Goal: Task Accomplishment & Management: Manage account settings

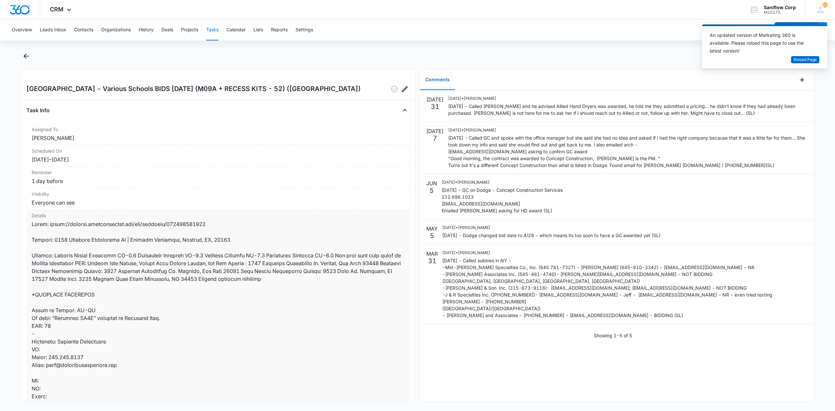
click at [801, 77] on div at bounding box center [804, 79] width 17 height 21
click at [798, 77] on icon "Add Comment" at bounding box center [802, 80] width 8 height 8
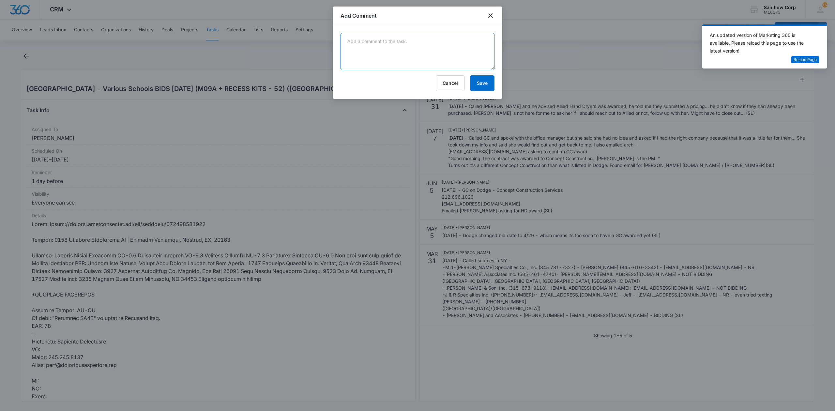
click at [384, 47] on textarea at bounding box center [417, 51] width 154 height 37
paste textarea
paste textarea "Our outside sales man did this job and we supplied Excel units for this job."
type textarea "8/15/25 - Asked Jen about asking Allied, she asked Jeff and he replied: "Our ou…"
click at [489, 81] on button "Save" at bounding box center [482, 83] width 24 height 16
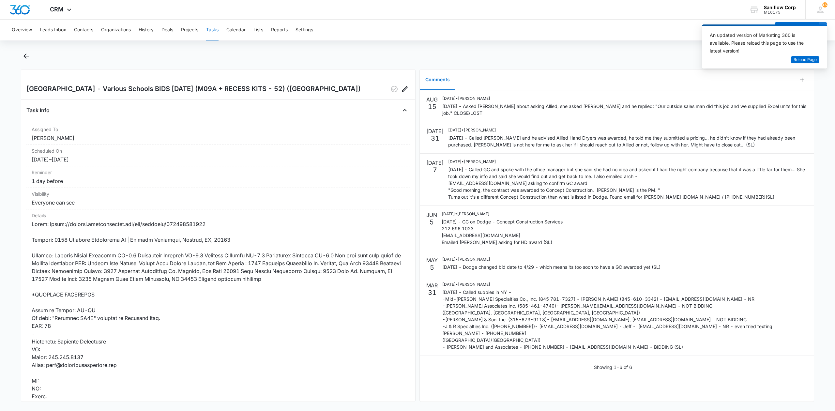
click at [386, 83] on div "Niagara Wheatfield Central School District - Various Schools BIDS 4/29/25 (M09A…" at bounding box center [218, 235] width 394 height 333
click at [390, 85] on icon "button" at bounding box center [394, 89] width 8 height 8
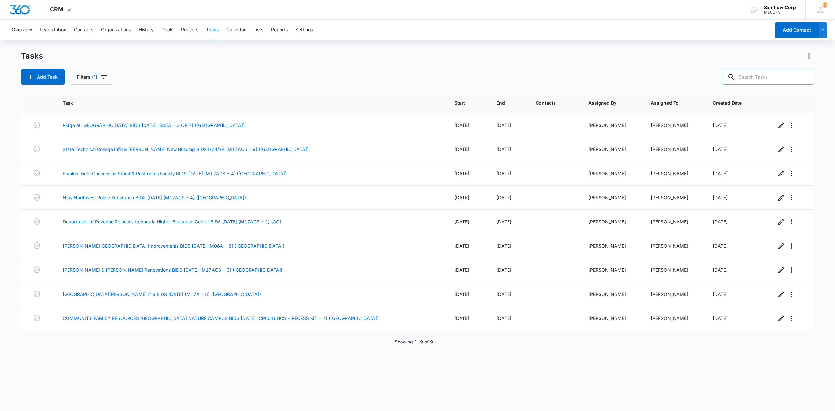
click at [760, 80] on input "text" at bounding box center [768, 77] width 92 height 16
type input "(ca)"
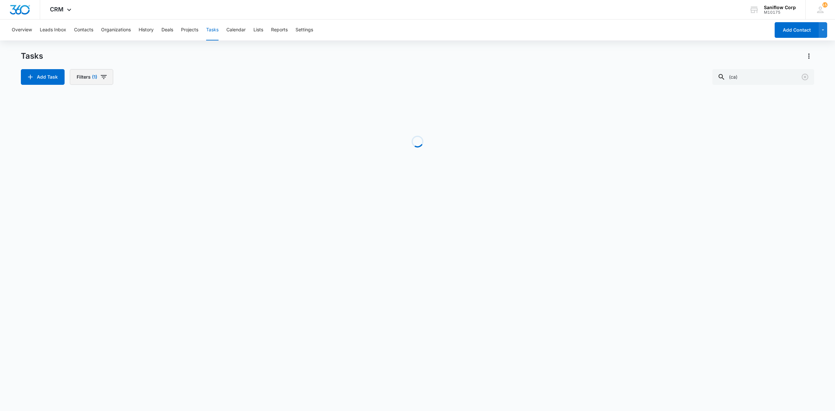
click at [105, 76] on icon "button" at bounding box center [104, 77] width 8 height 8
click at [90, 155] on label "Complete" at bounding box center [115, 155] width 75 height 7
click at [78, 155] on input "Complete" at bounding box center [78, 155] width 0 height 0
radio input "false"
radio input "true"
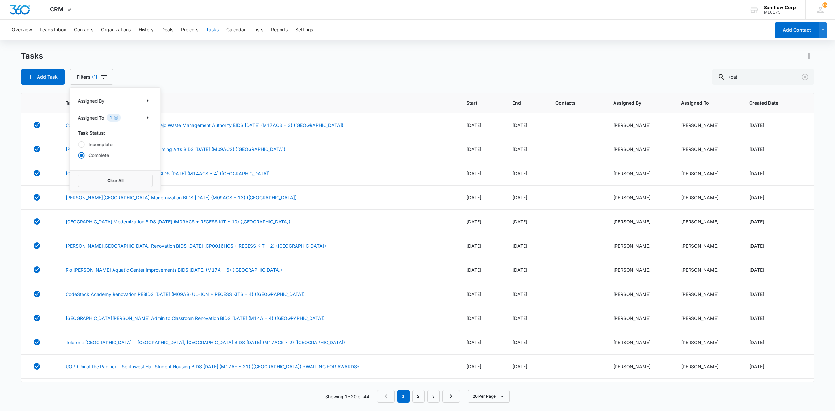
click at [273, 68] on div "Tasks Add Task Filters (1) Assigned By Assigned To 1 Task Status: Incomplete Co…" at bounding box center [417, 68] width 793 height 34
click at [235, 129] on td "Construction & Demolition Facility Napa-Vallejo Waste Management Authority BIDS…" at bounding box center [258, 125] width 401 height 24
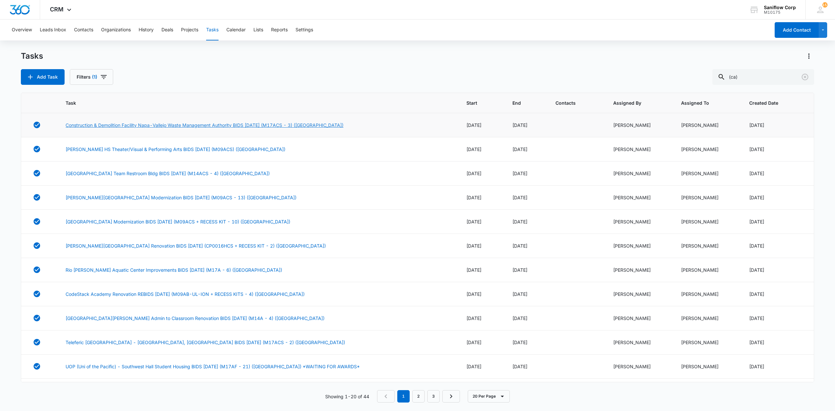
click at [244, 123] on link "Construction & Demolition Facility Napa-Vallejo Waste Management Authority BIDS…" at bounding box center [205, 125] width 278 height 7
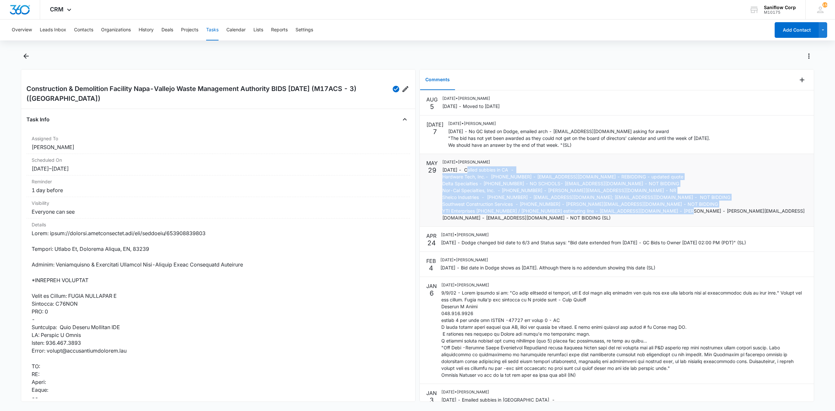
drag, startPoint x: 466, startPoint y: 169, endPoint x: 491, endPoint y: 223, distance: 59.7
click at [491, 223] on li "[DATE] [DATE] • [PERSON_NAME] [DATE] - Called subbies in CA - Hardware Tech, In…" at bounding box center [617, 190] width 394 height 73
copy p "Called subbies in CA - Hardware Tech, Inc.- [PHONE_NUMBER] - [EMAIL_ADDRESS][DO…"
